Goal: Communication & Community: Share content

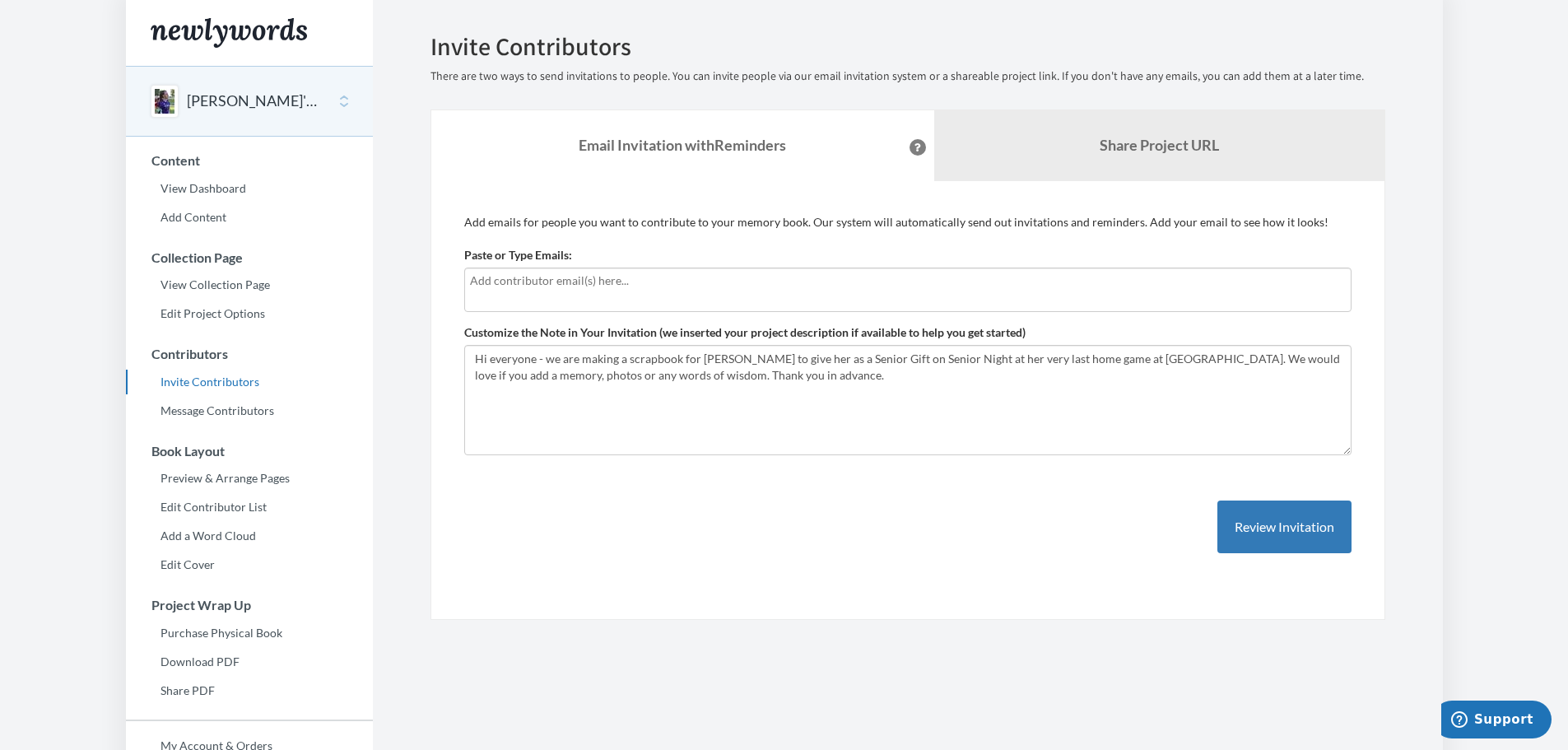
click at [525, 286] on input "text" at bounding box center [908, 281] width 876 height 18
click at [546, 360] on textarea "Hi everyone - we are making a scrapbook for [PERSON_NAME] to give her as a Seni…" at bounding box center [908, 400] width 887 height 110
click at [472, 357] on textarea "Hi everyone - we are making a scrapbook for [PERSON_NAME] to give her as a Seni…" at bounding box center [908, 400] width 887 height 110
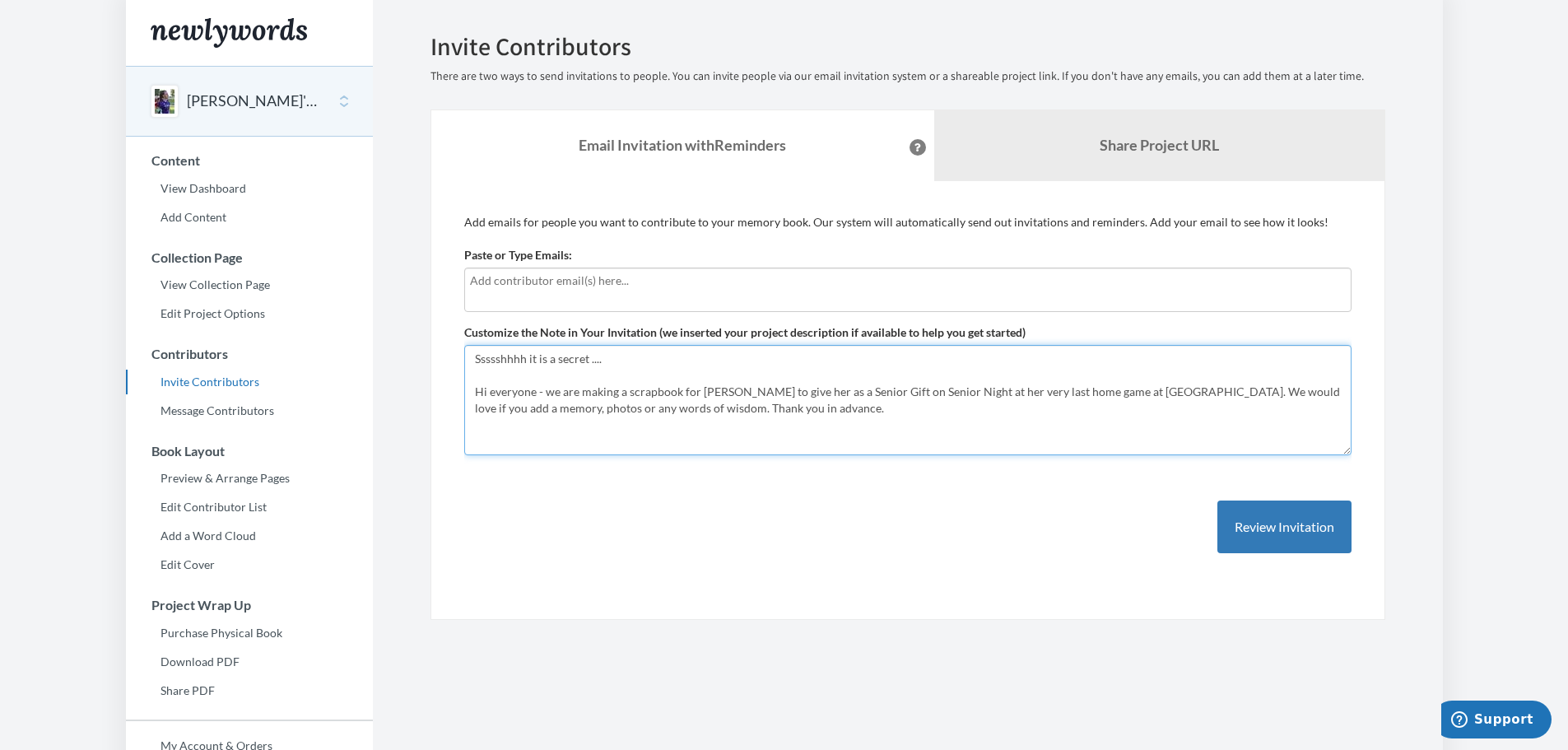
click at [626, 396] on textarea "Hi everyone - we are making a scrapbook for [PERSON_NAME] to give her as a Seni…" at bounding box center [908, 400] width 887 height 110
click at [732, 407] on textarea "Hi everyone - we are making a scrapbook for [PERSON_NAME] to give her as a Seni…" at bounding box center [908, 400] width 887 height 110
click at [628, 393] on textarea "Hi everyone - we are making a scrapbook for [PERSON_NAME] to give her as a Seni…" at bounding box center [908, 400] width 887 height 110
click at [1090, 392] on textarea "Hi everyone - we are making a scrapbook for [PERSON_NAME] to give her as a Seni…" at bounding box center [908, 400] width 887 height 110
click at [705, 372] on textarea "Hi everyone - we are making a scrapbook for [PERSON_NAME] to give her as a Seni…" at bounding box center [908, 400] width 887 height 110
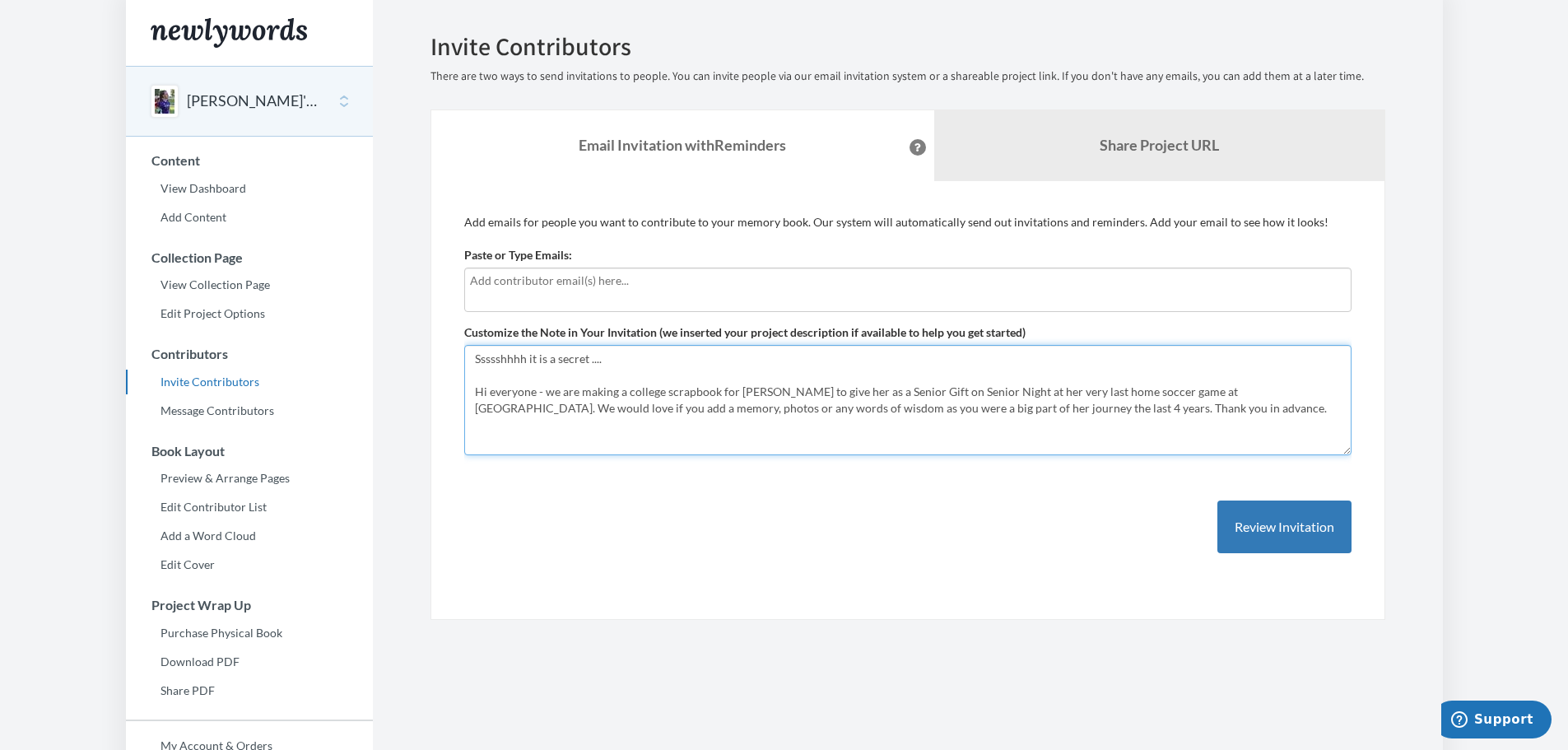
type textarea "Ssssshhhh it is a secret .... Hi everyone - we are making a college scrapbook f…"
click at [865, 282] on input "text" at bounding box center [908, 281] width 876 height 18
click at [1289, 537] on button "Review Invitation" at bounding box center [1284, 527] width 134 height 54
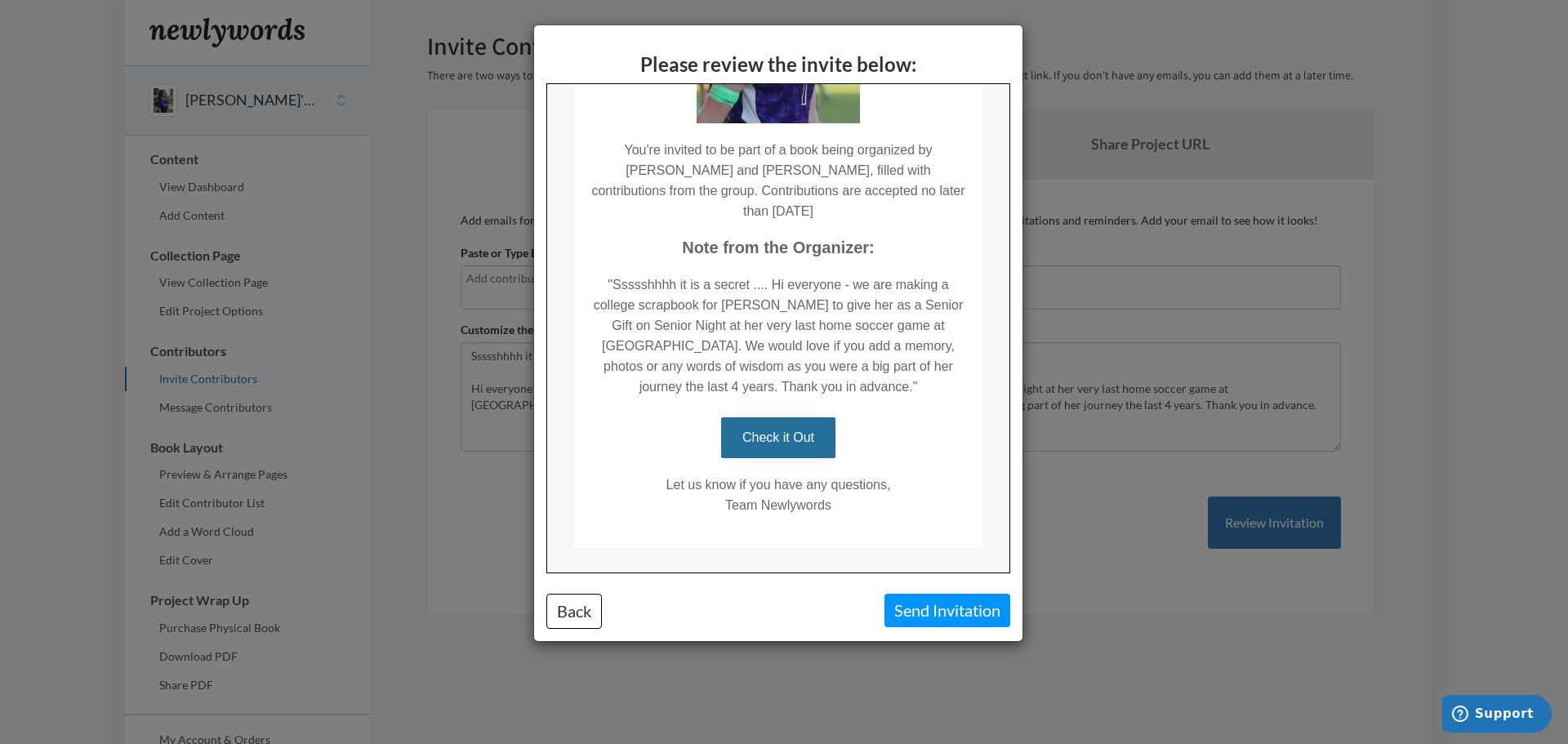
scroll to position [274, 0]
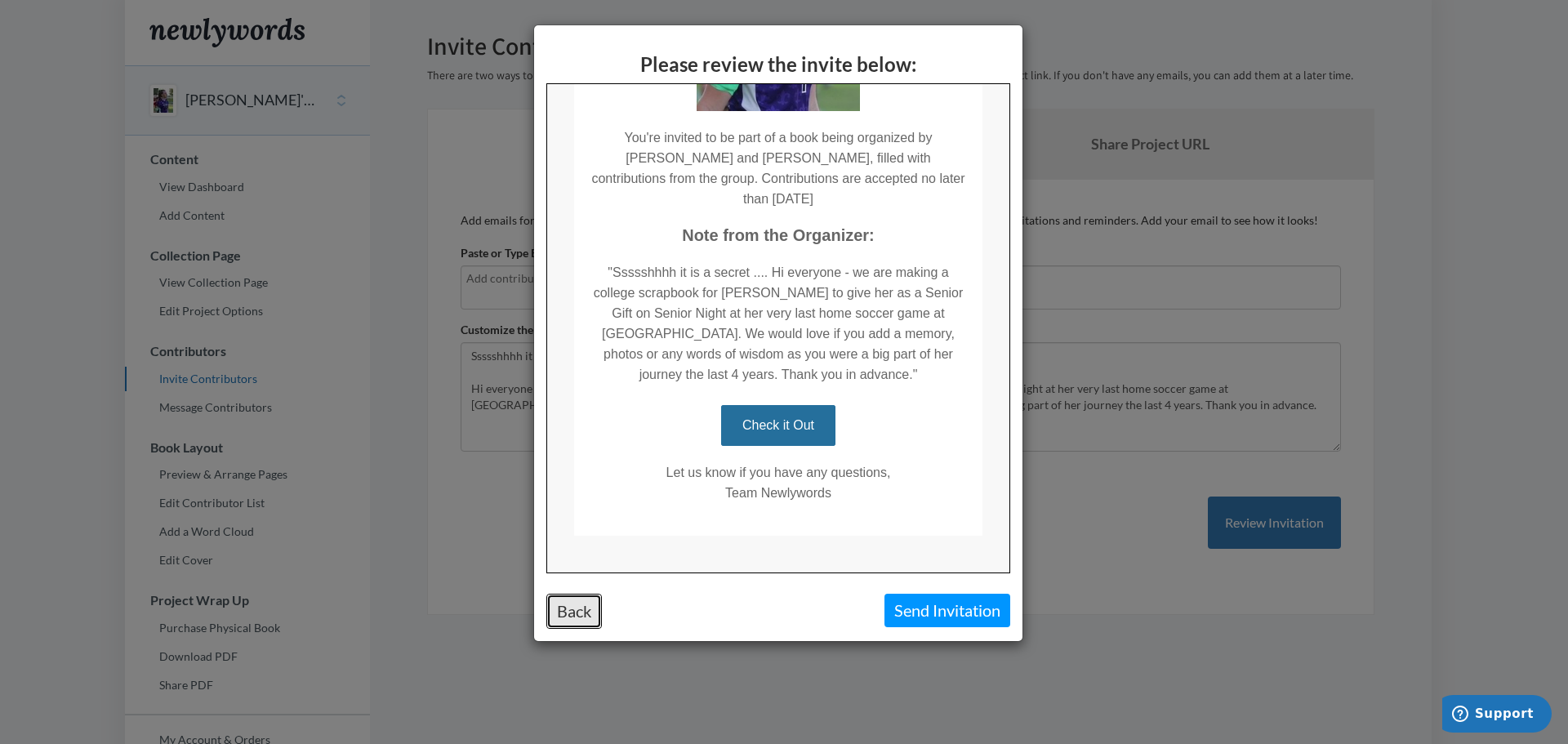
click at [581, 614] on button "Back" at bounding box center [573, 612] width 55 height 35
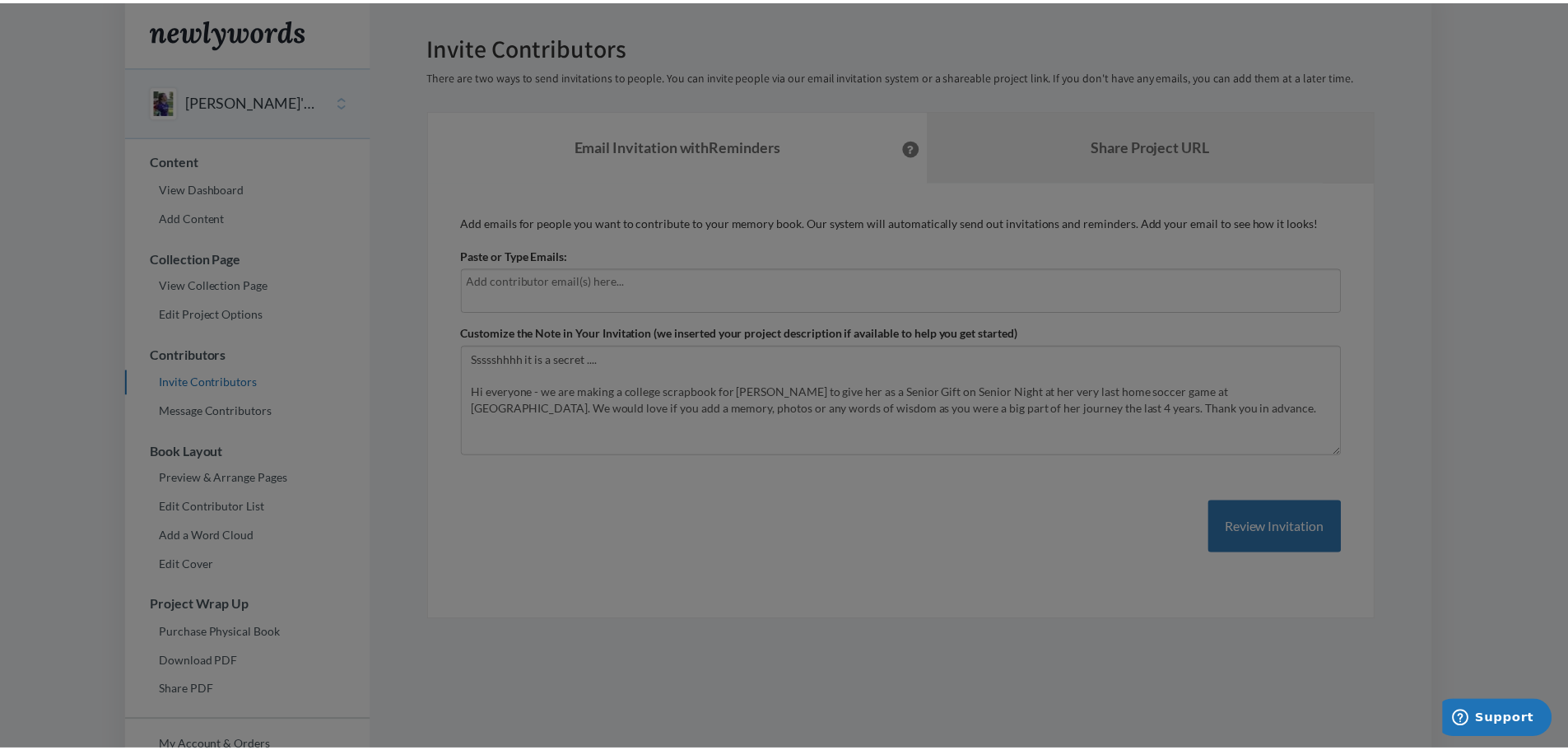
scroll to position [0, 0]
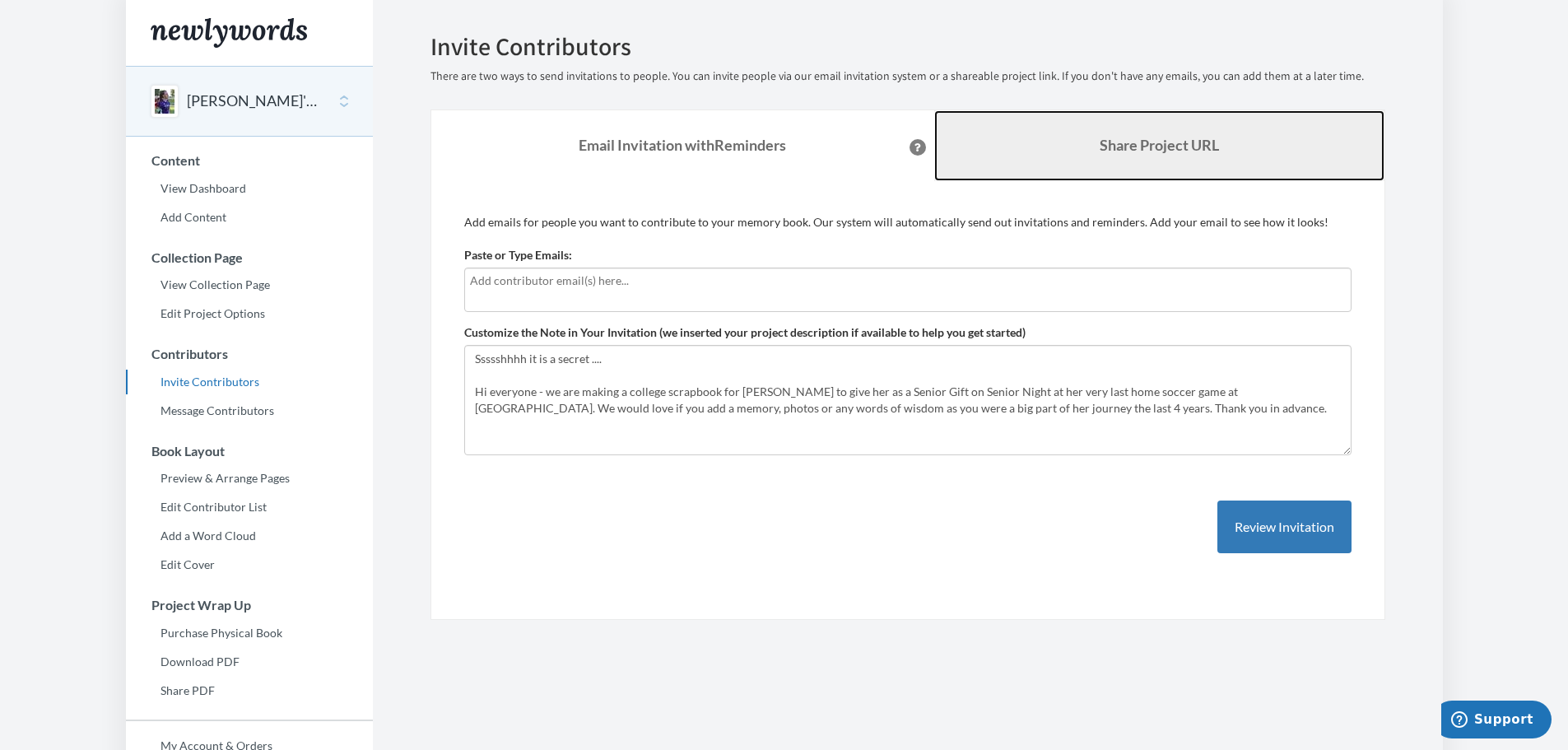
click at [1131, 143] on b "Share Project URL" at bounding box center [1160, 144] width 120 height 18
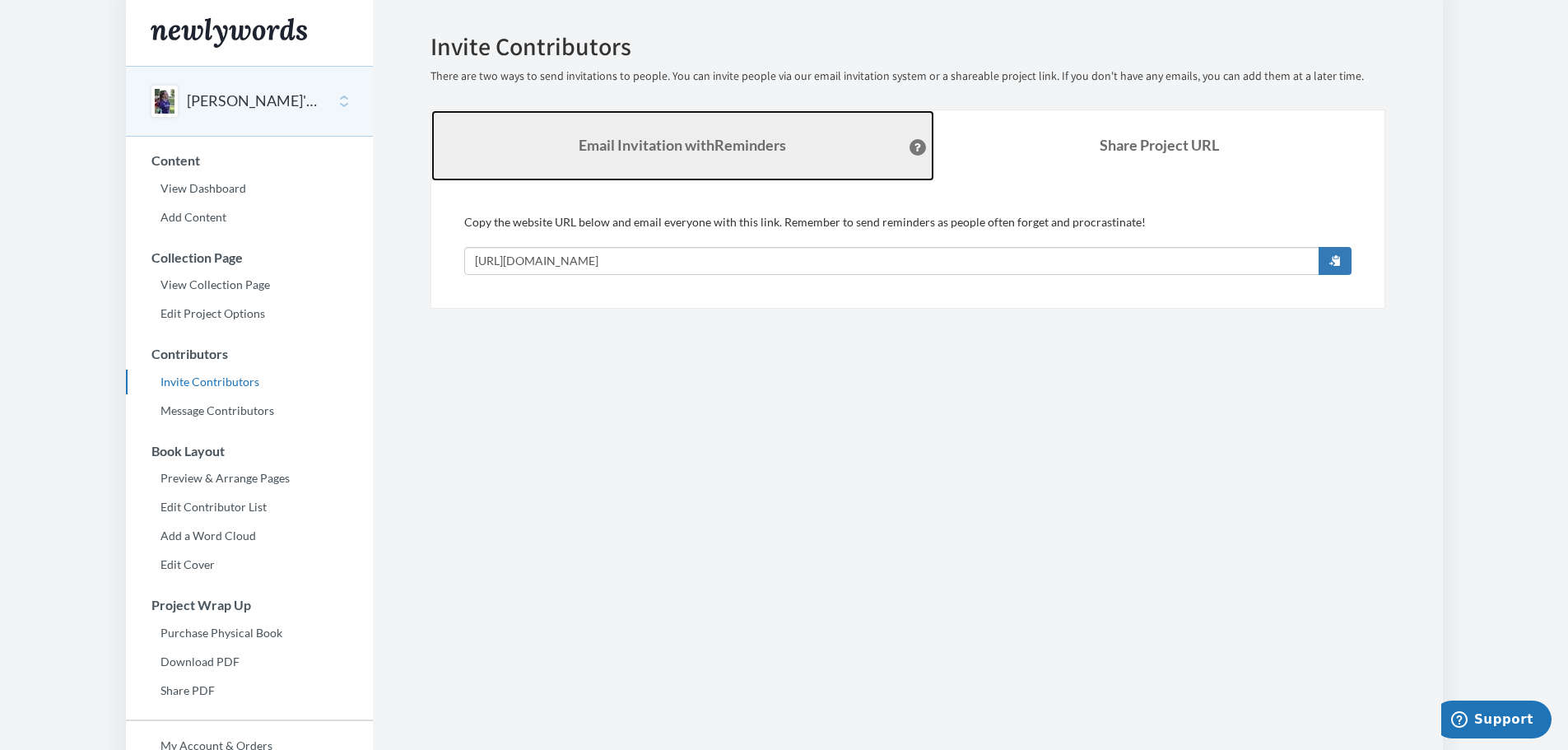
click at [690, 149] on strong "Email Invitation with Reminders" at bounding box center [682, 144] width 207 height 18
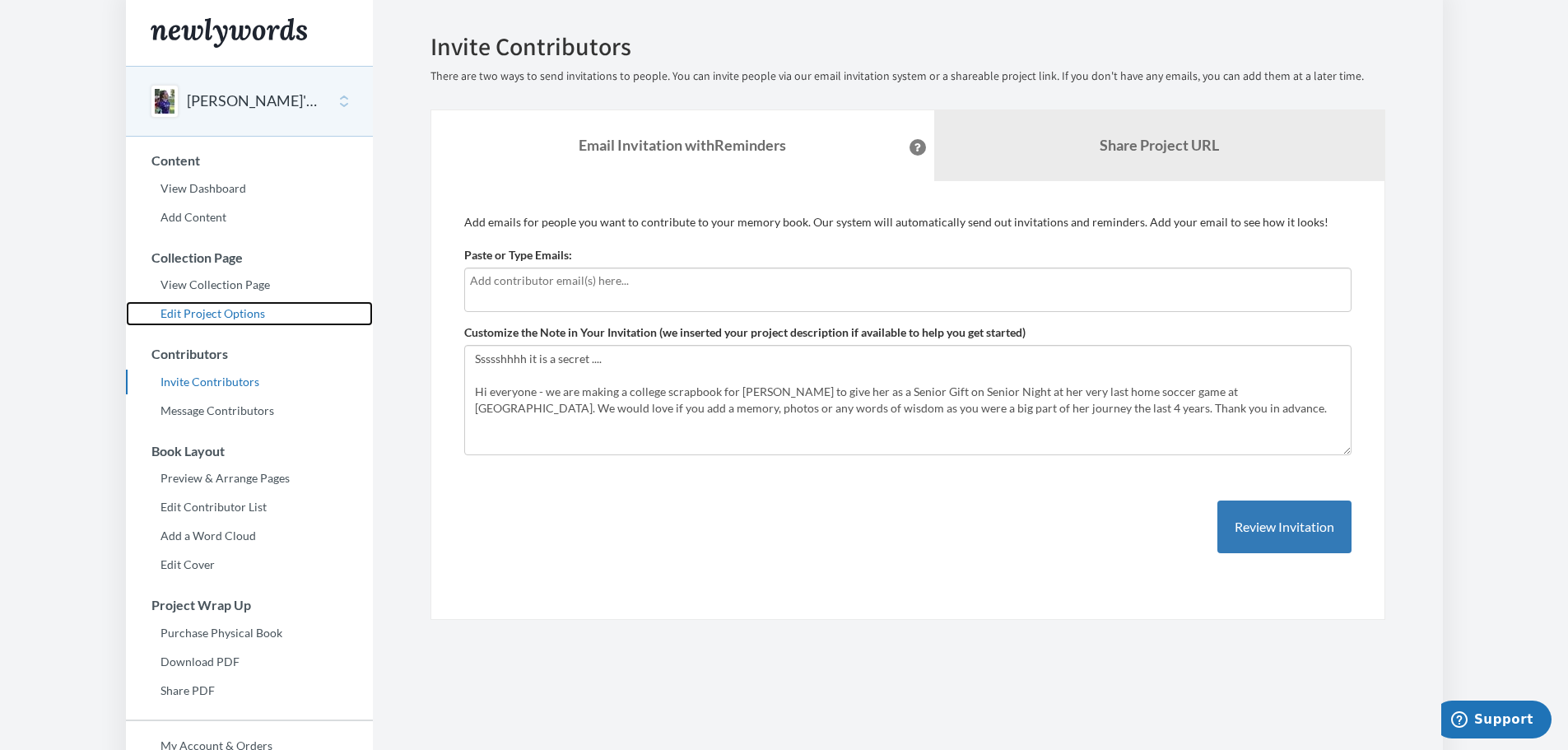
click at [209, 309] on link "Edit Project Options" at bounding box center [249, 313] width 247 height 25
